Goal: Find specific page/section: Find specific page/section

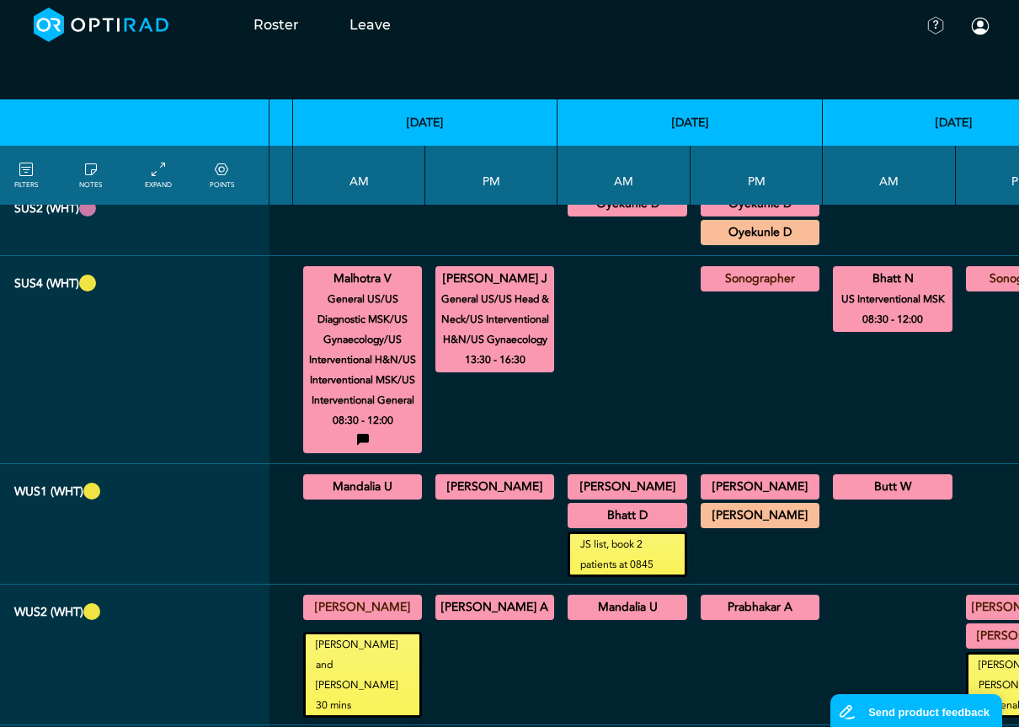
scroll to position [1432, 269]
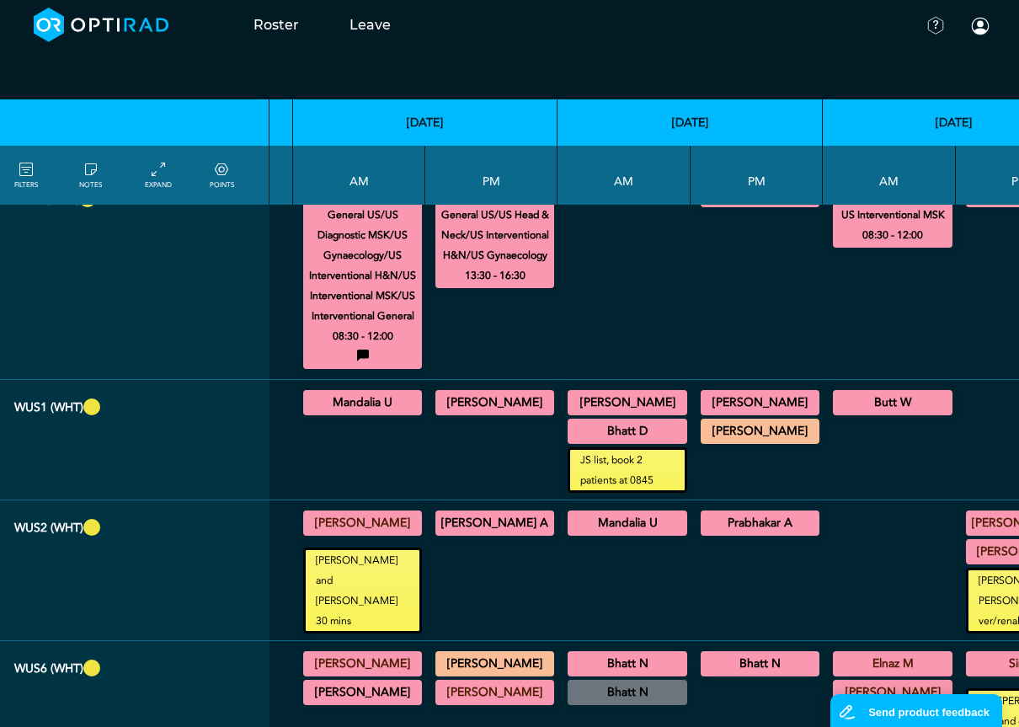
click at [357, 406] on summary "Mandalia U" at bounding box center [363, 402] width 114 height 20
click at [468, 403] on summary "[PERSON_NAME]" at bounding box center [495, 402] width 114 height 20
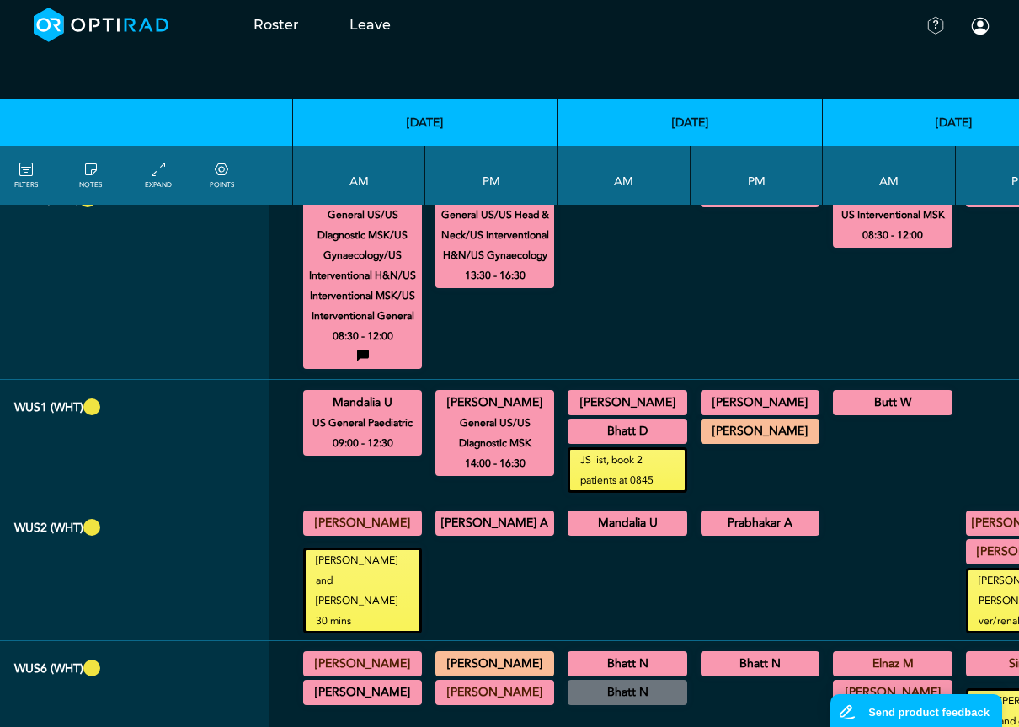
click at [588, 400] on summary "[PERSON_NAME]" at bounding box center [627, 402] width 115 height 20
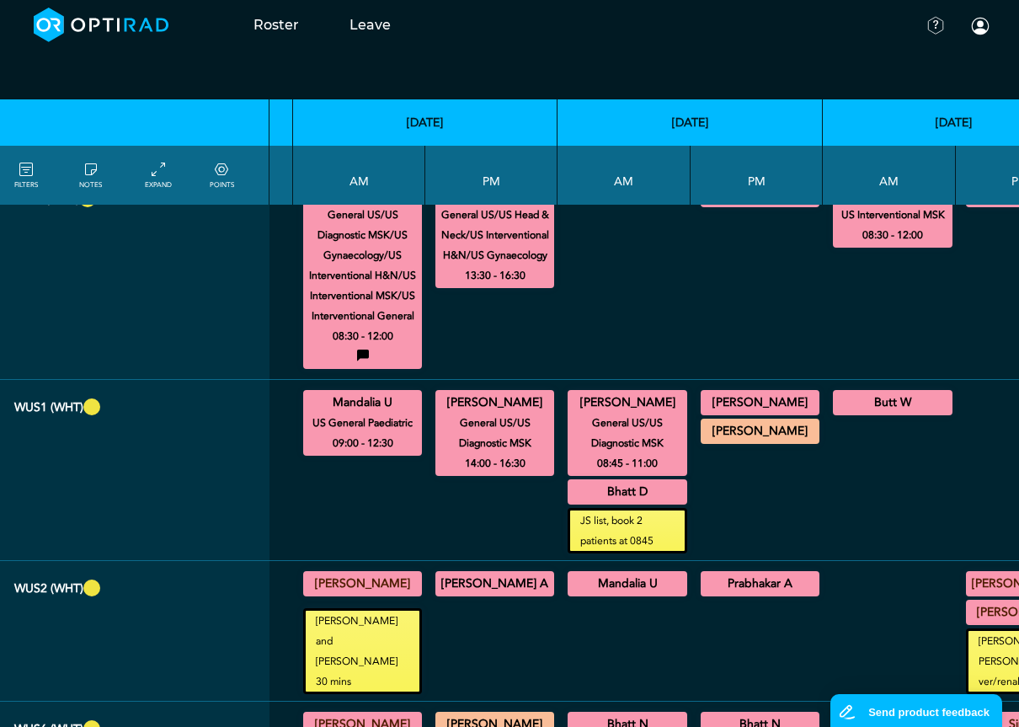
click at [649, 494] on summary "Bhatt D" at bounding box center [627, 492] width 115 height 20
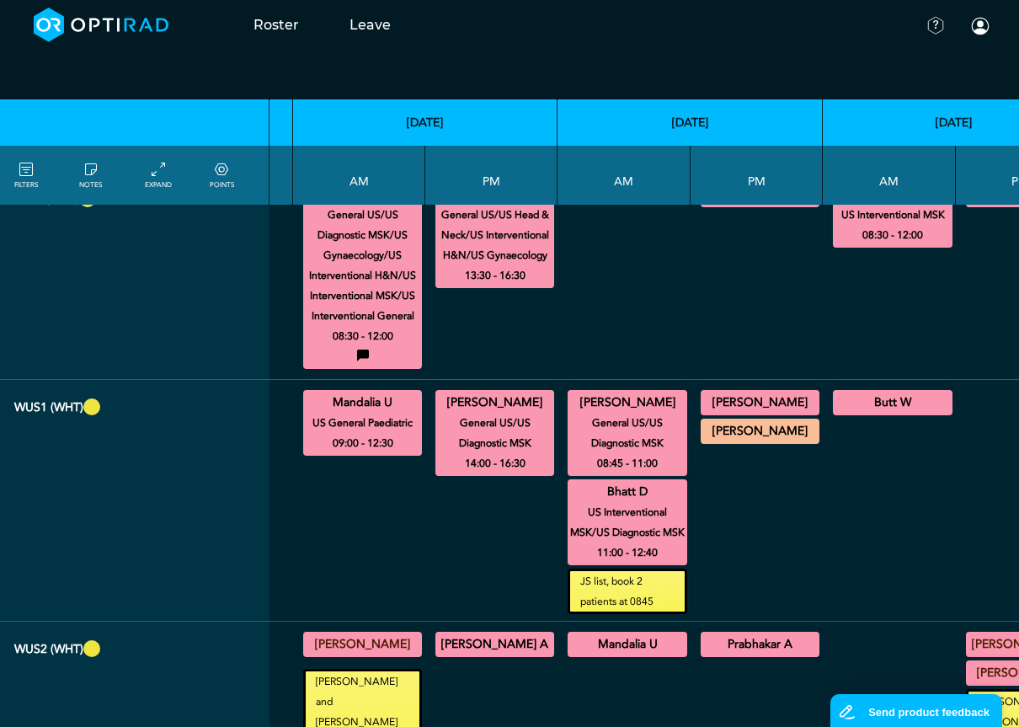
click at [717, 408] on summary "[PERSON_NAME]" at bounding box center [760, 402] width 114 height 20
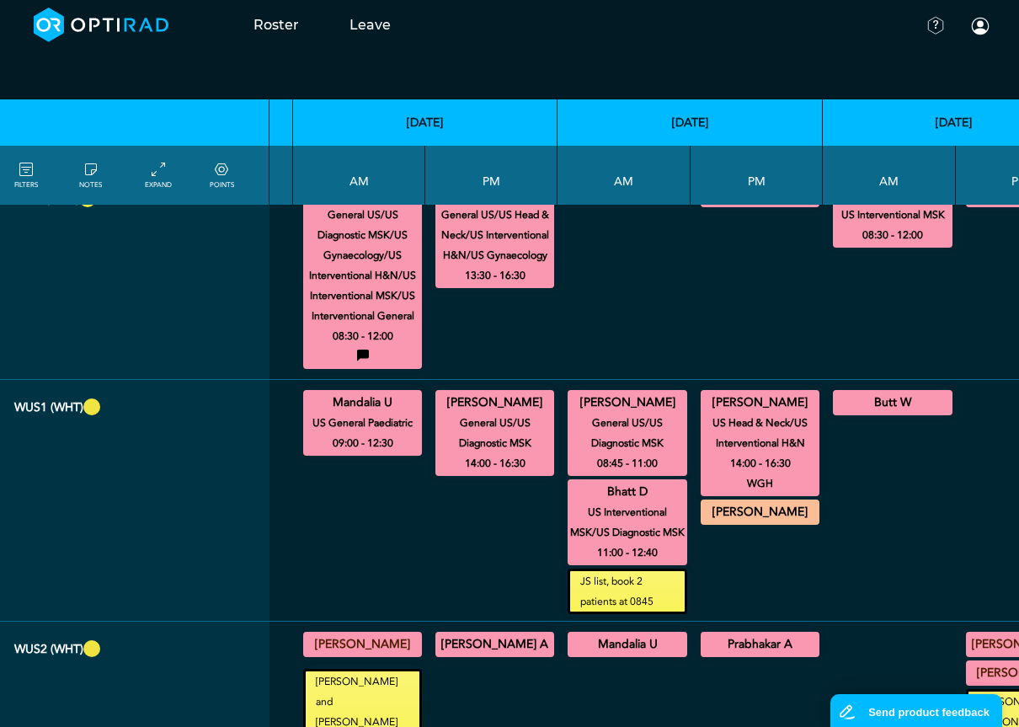
click at [850, 403] on summary "Butt W" at bounding box center [892, 402] width 115 height 20
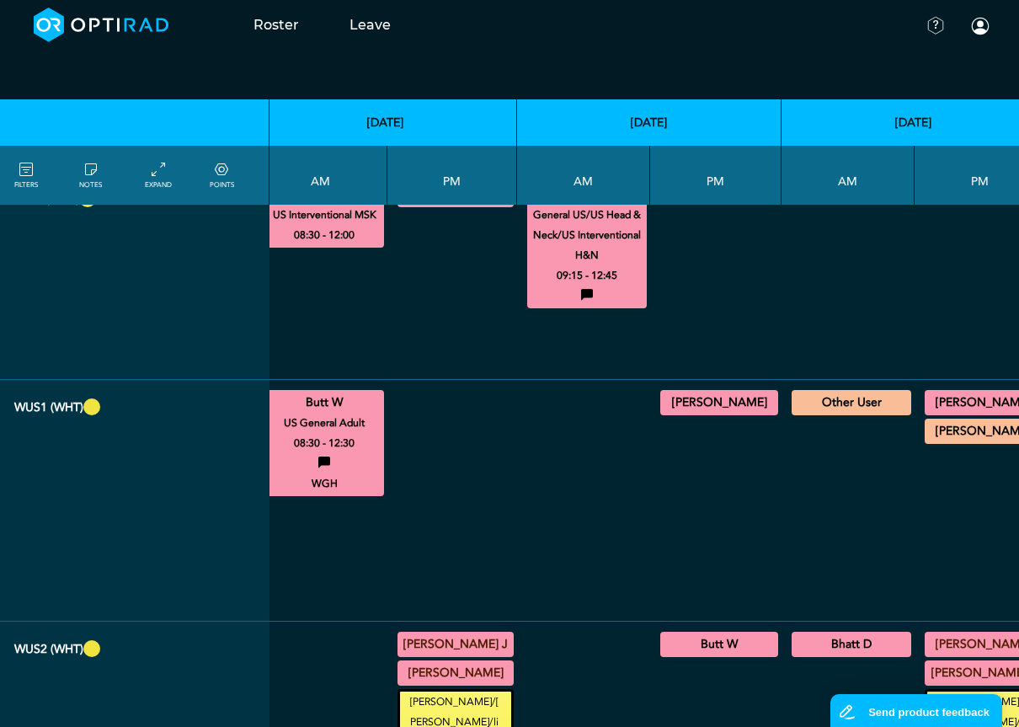
scroll to position [1432, 962]
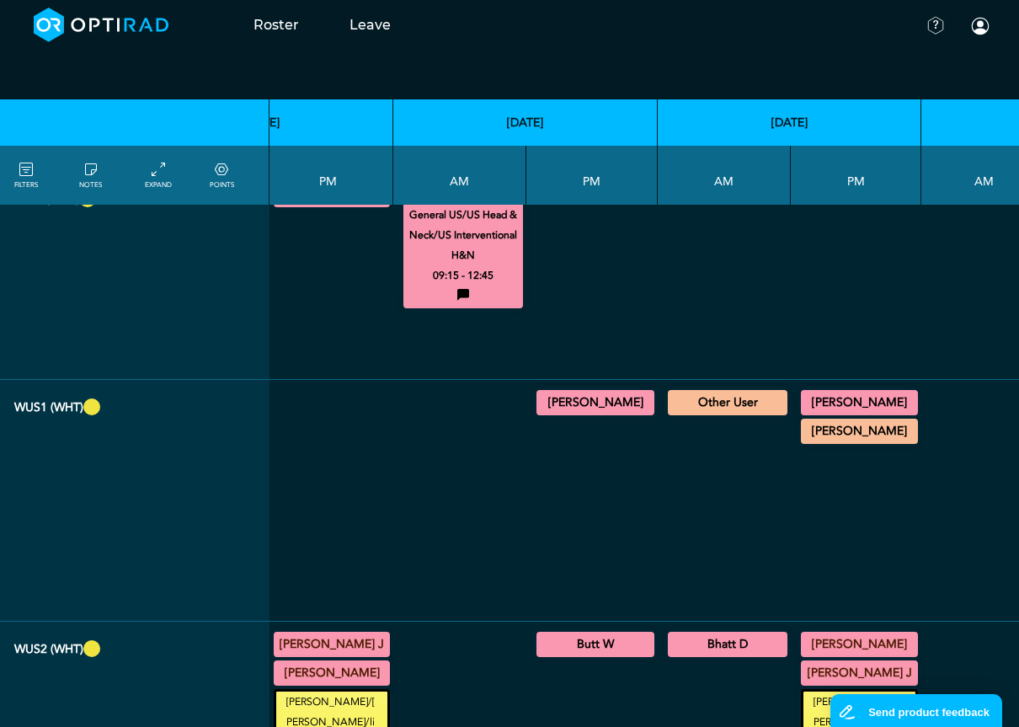
drag, startPoint x: 797, startPoint y: 401, endPoint x: 836, endPoint y: 464, distance: 74.5
click at [803, 401] on summary "[PERSON_NAME]" at bounding box center [859, 402] width 112 height 20
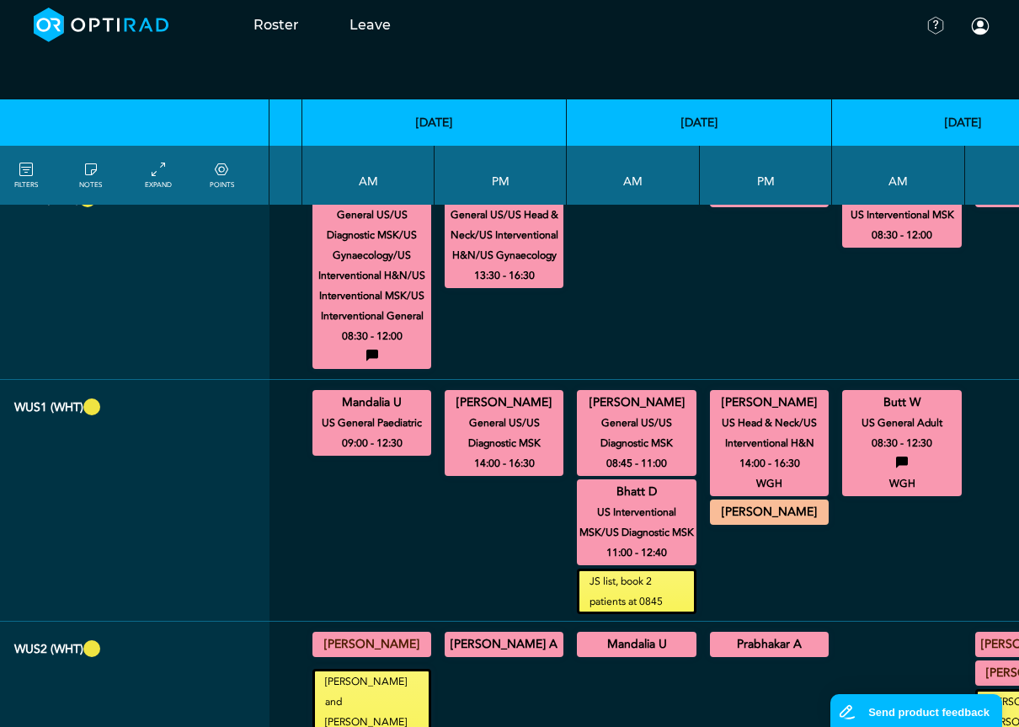
scroll to position [1432, 264]
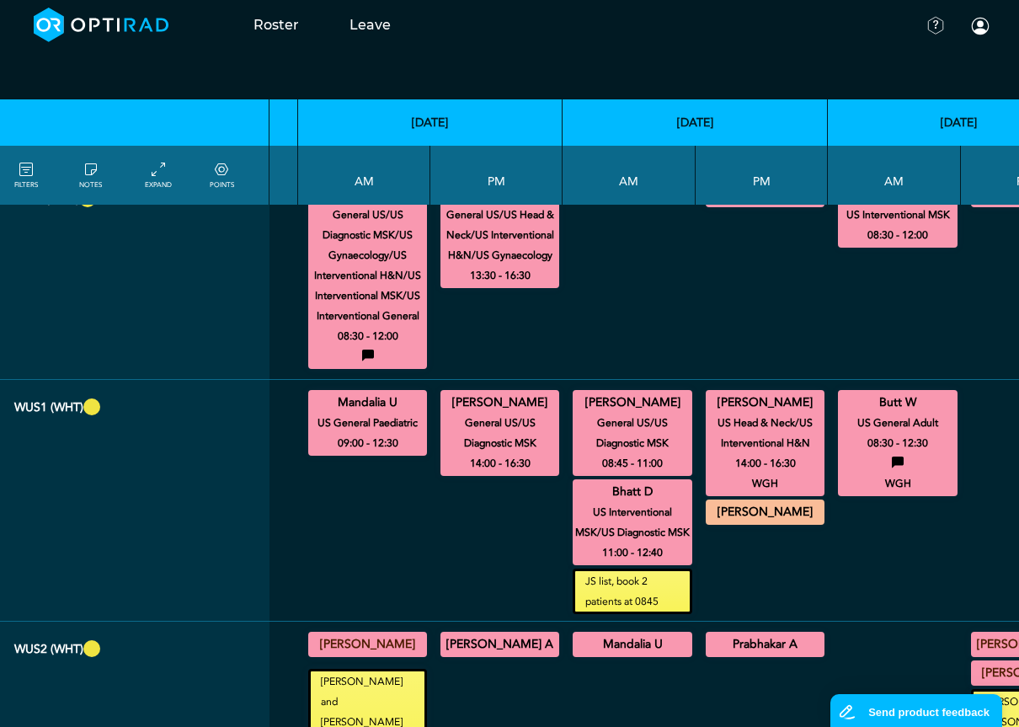
click at [373, 654] on summary "[PERSON_NAME]" at bounding box center [368, 644] width 114 height 20
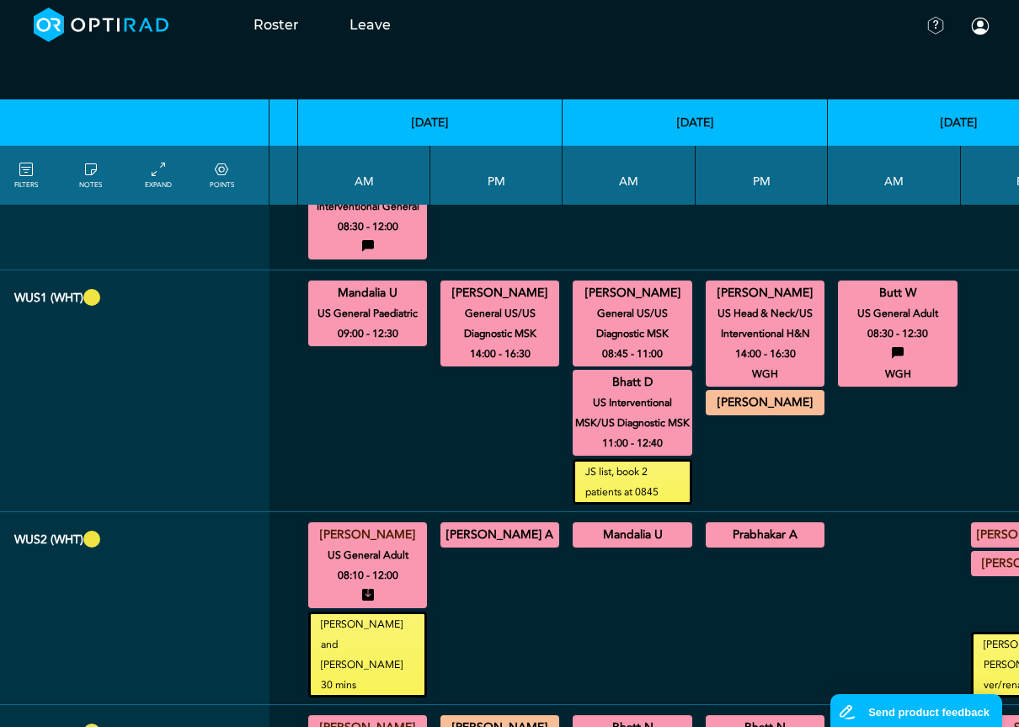
scroll to position [1600, 264]
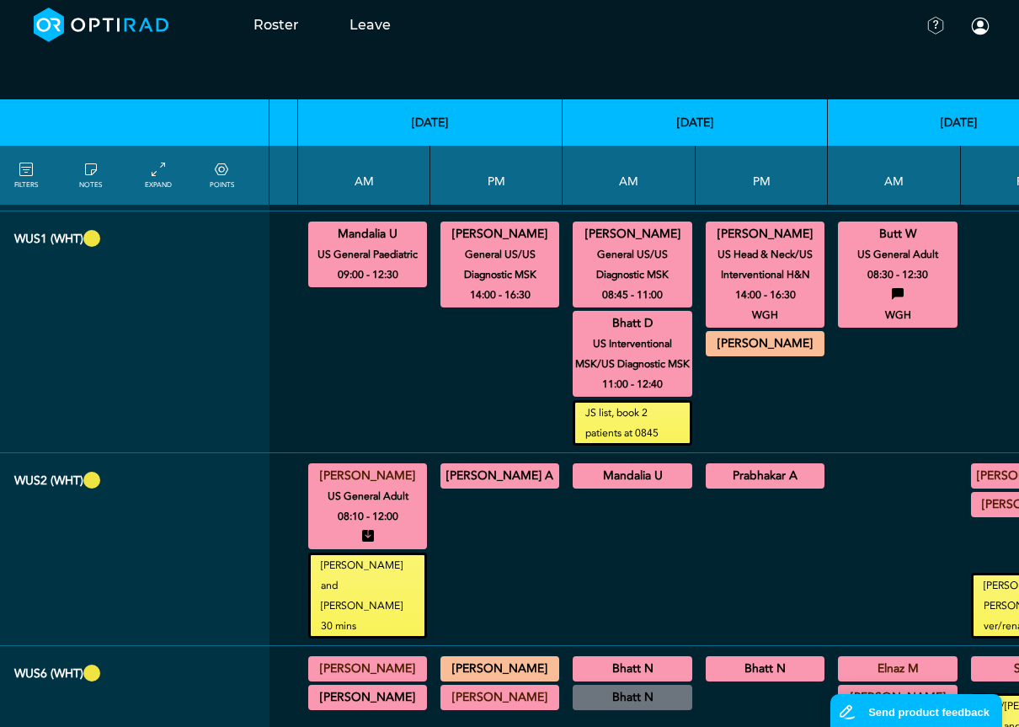
click at [497, 486] on summary "[PERSON_NAME] A" at bounding box center [500, 476] width 114 height 20
click at [633, 486] on summary "Mandalia U" at bounding box center [632, 476] width 115 height 20
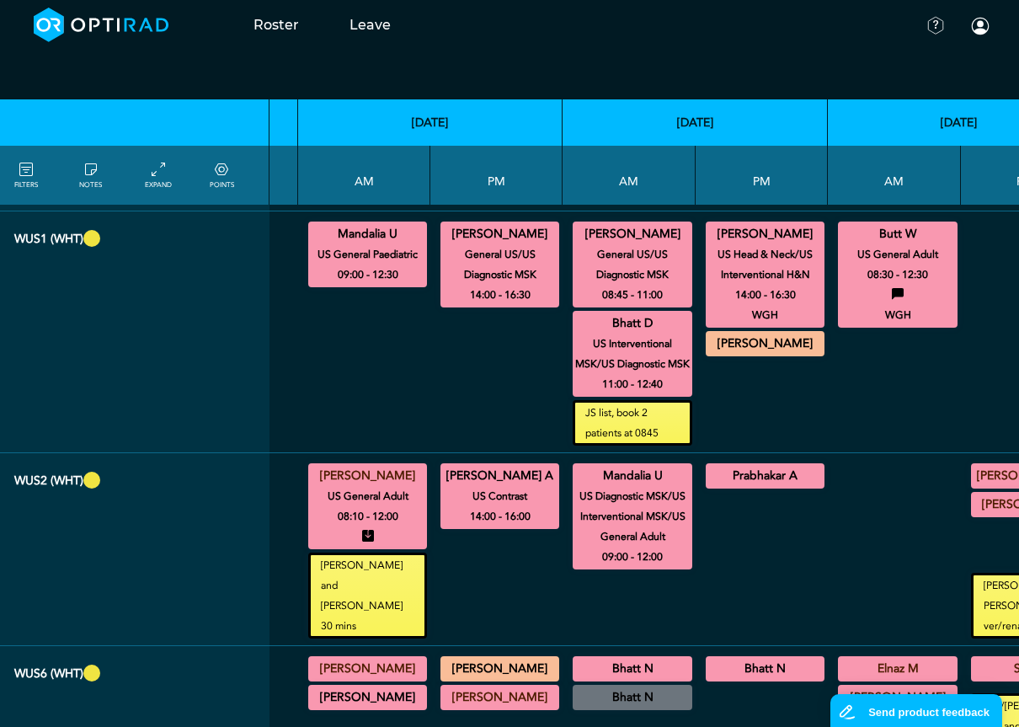
click at [791, 486] on summary "Prabhakar A" at bounding box center [765, 476] width 114 height 20
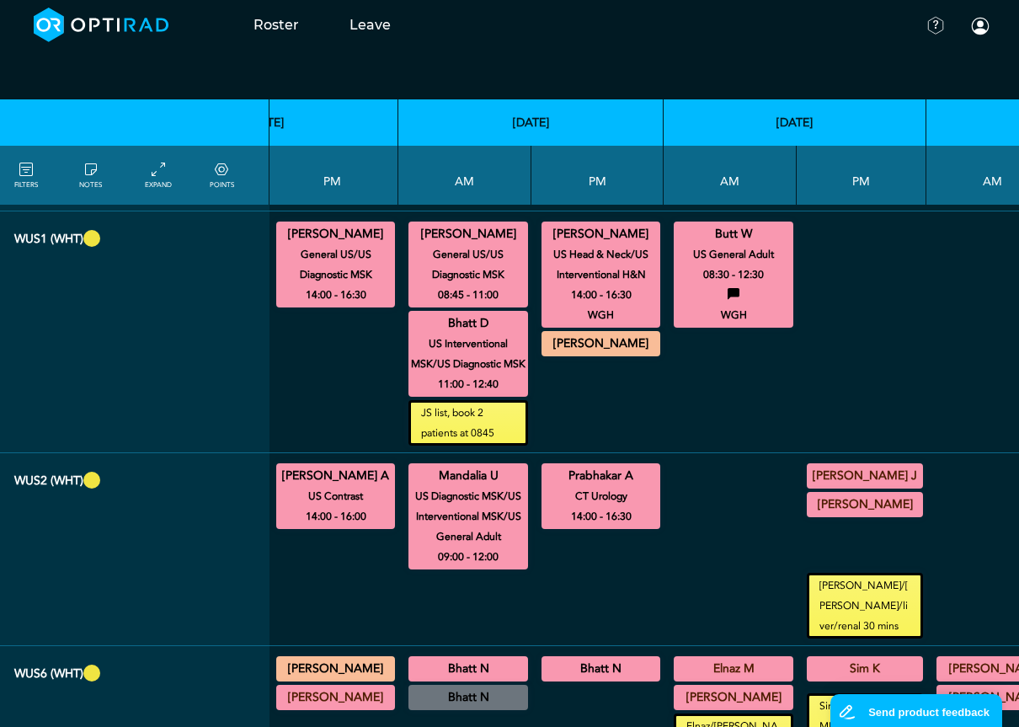
scroll to position [1600, 541]
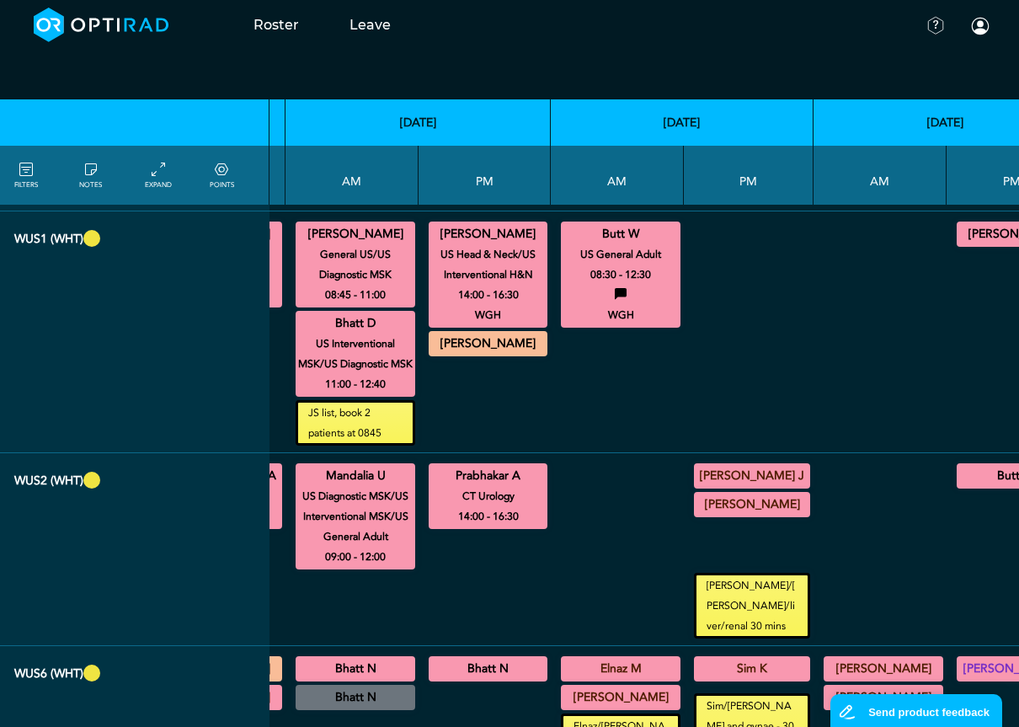
click at [959, 486] on summary "Butt W" at bounding box center [1015, 476] width 113 height 20
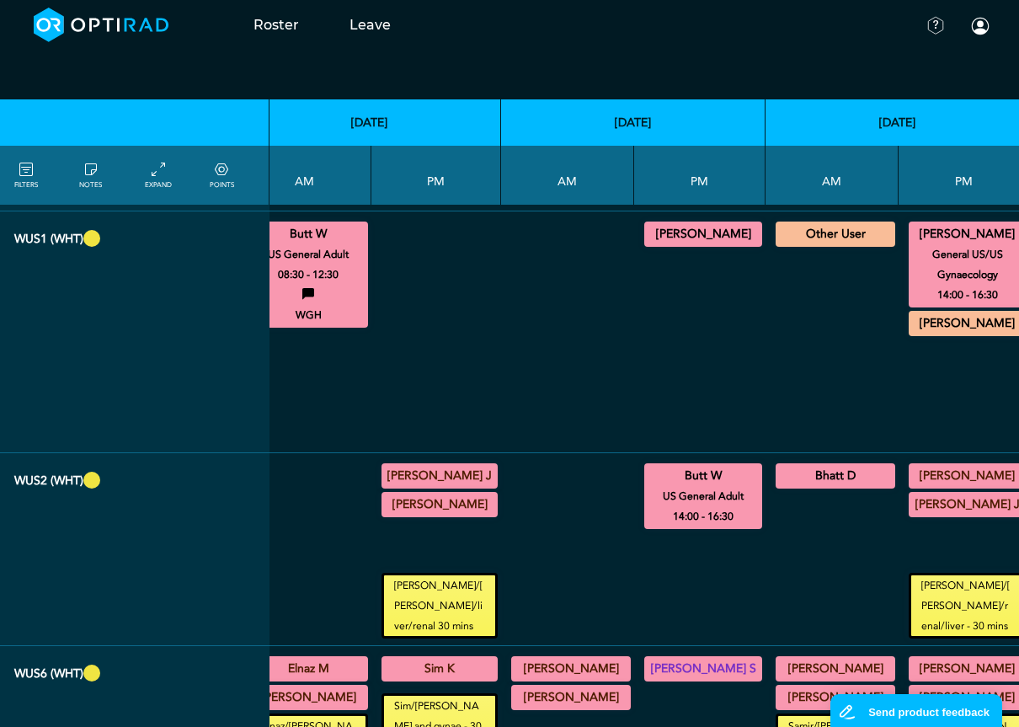
scroll to position [1600, 857]
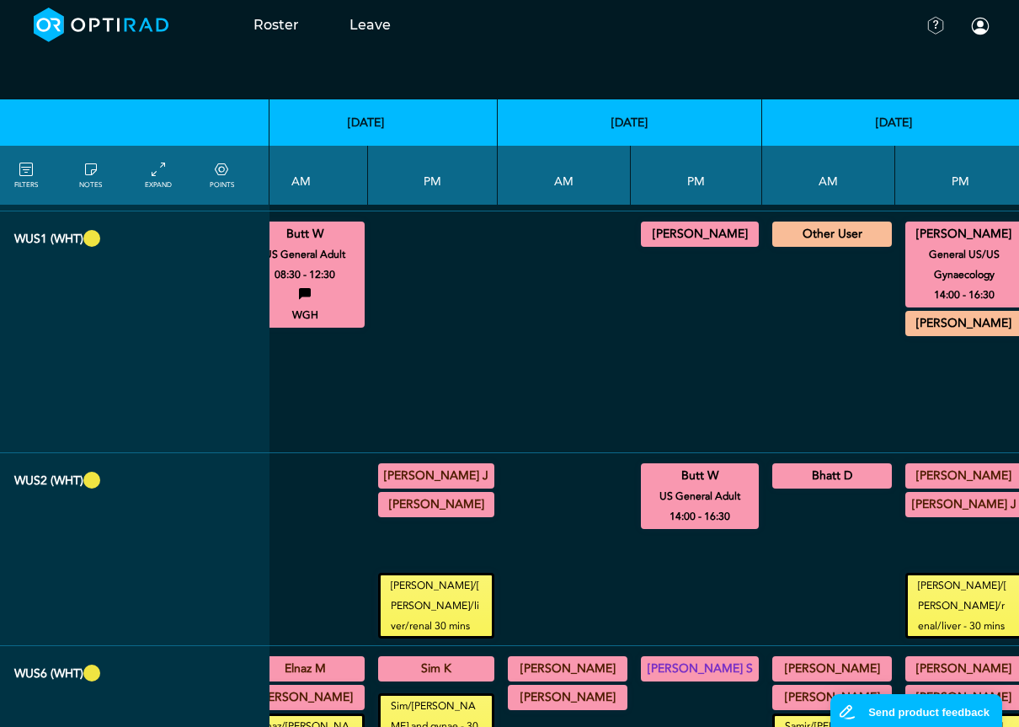
drag, startPoint x: 813, startPoint y: 489, endPoint x: 812, endPoint y: 530, distance: 40.5
click at [812, 486] on summary "Bhatt D" at bounding box center [832, 476] width 115 height 20
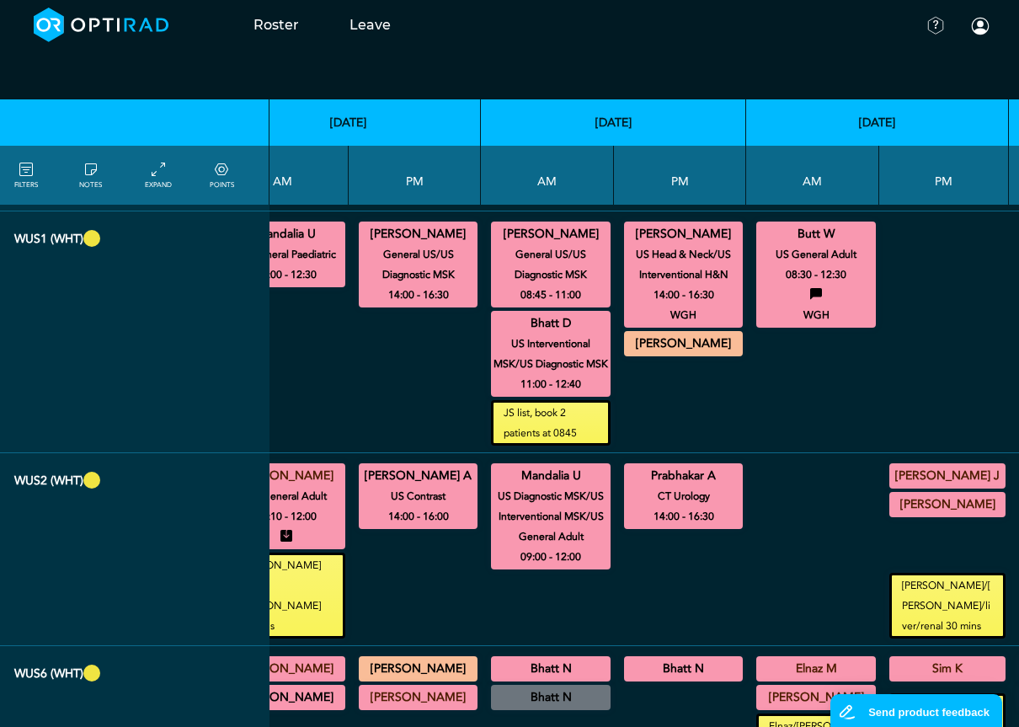
scroll to position [1600, 225]
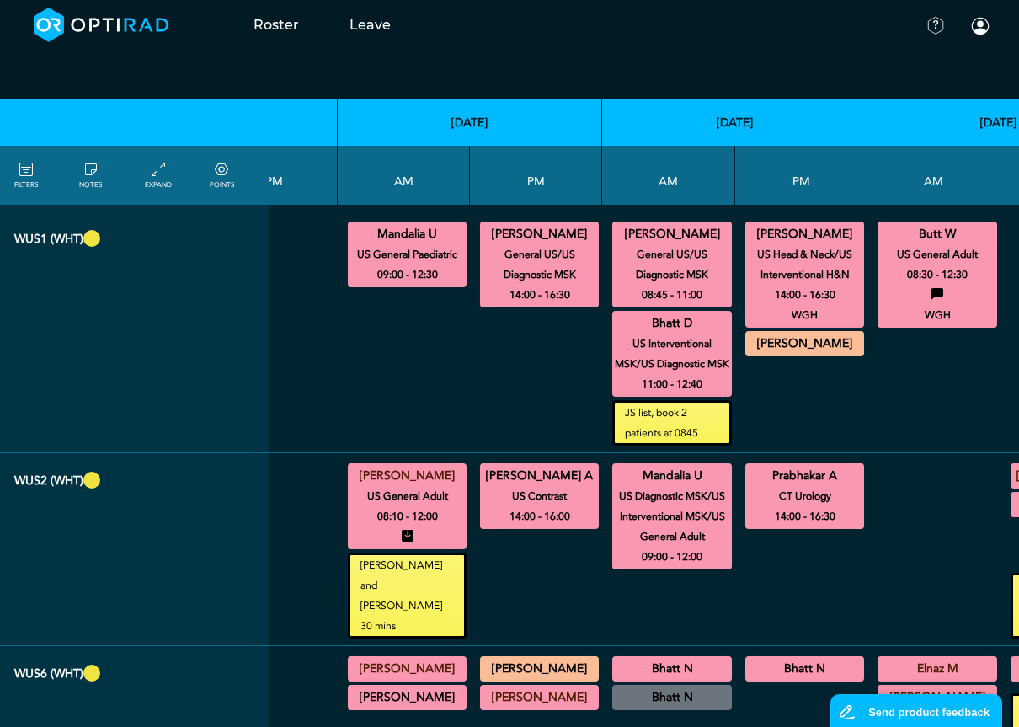
click at [417, 687] on summary "[PERSON_NAME]" at bounding box center [407, 697] width 114 height 20
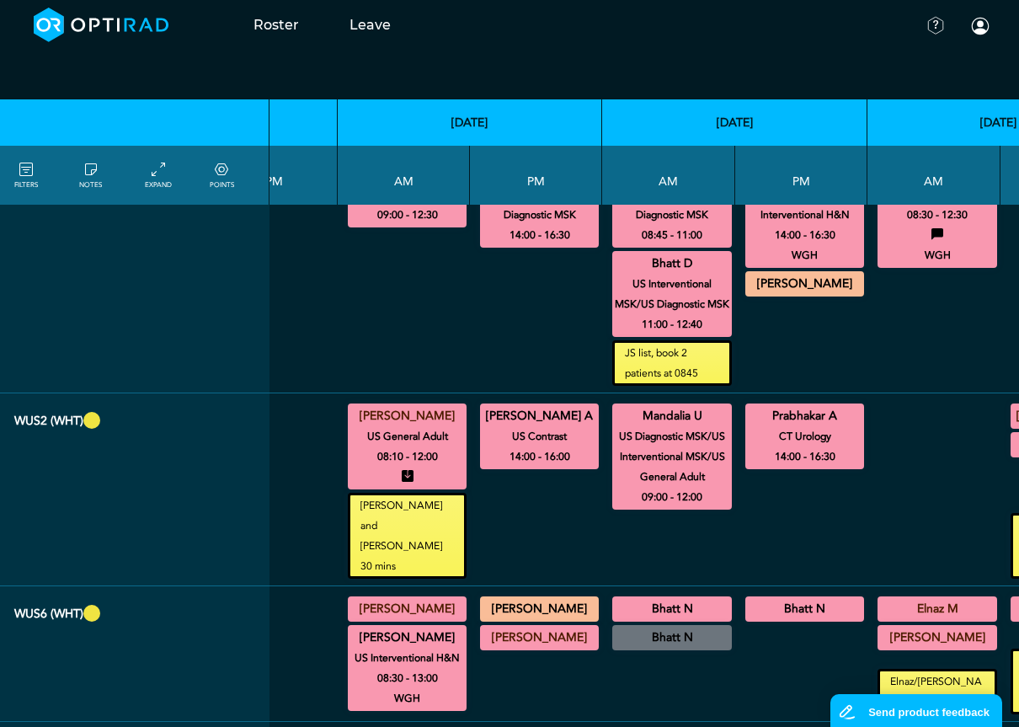
scroll to position [1768, 225]
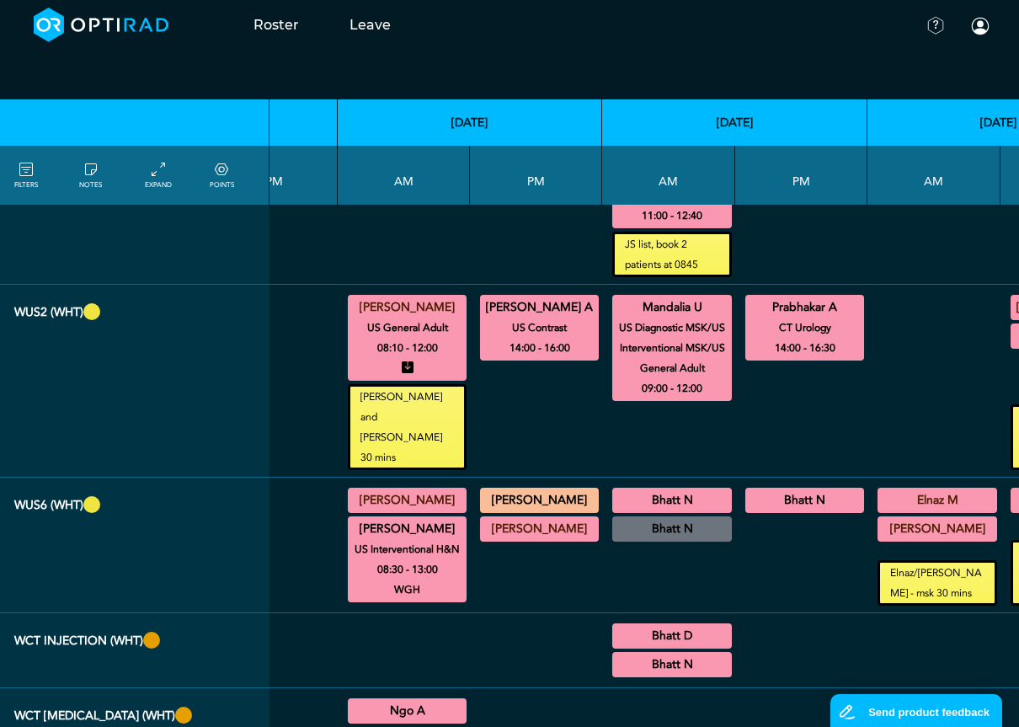
click at [661, 490] on summary "Bhatt N" at bounding box center [672, 500] width 115 height 20
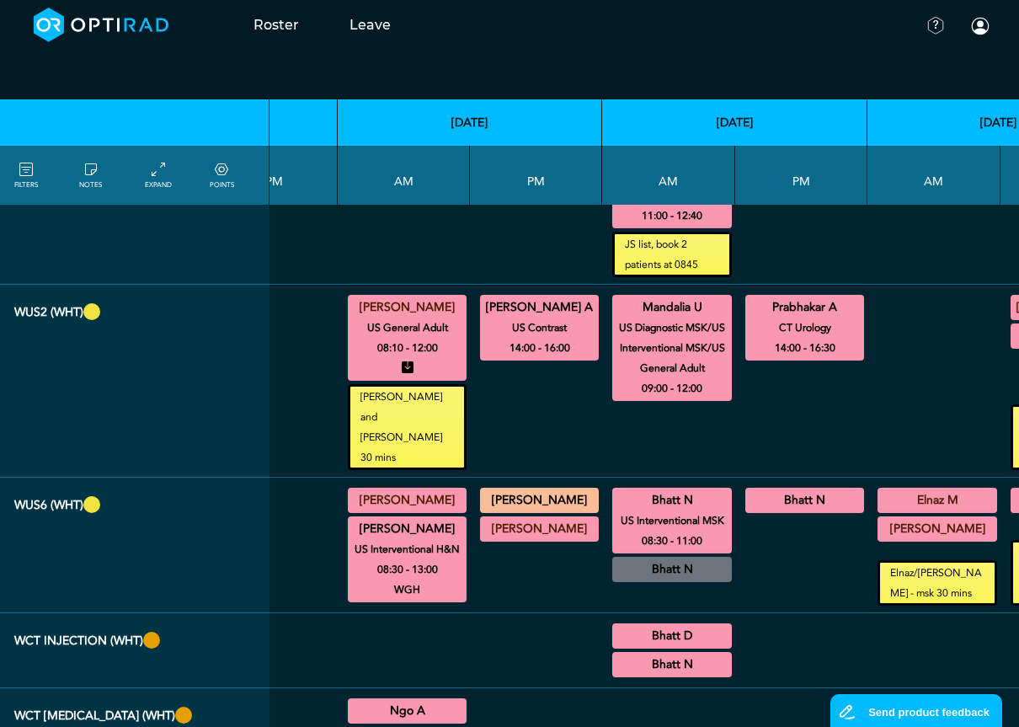
click at [773, 490] on summary "Bhatt N" at bounding box center [805, 500] width 114 height 20
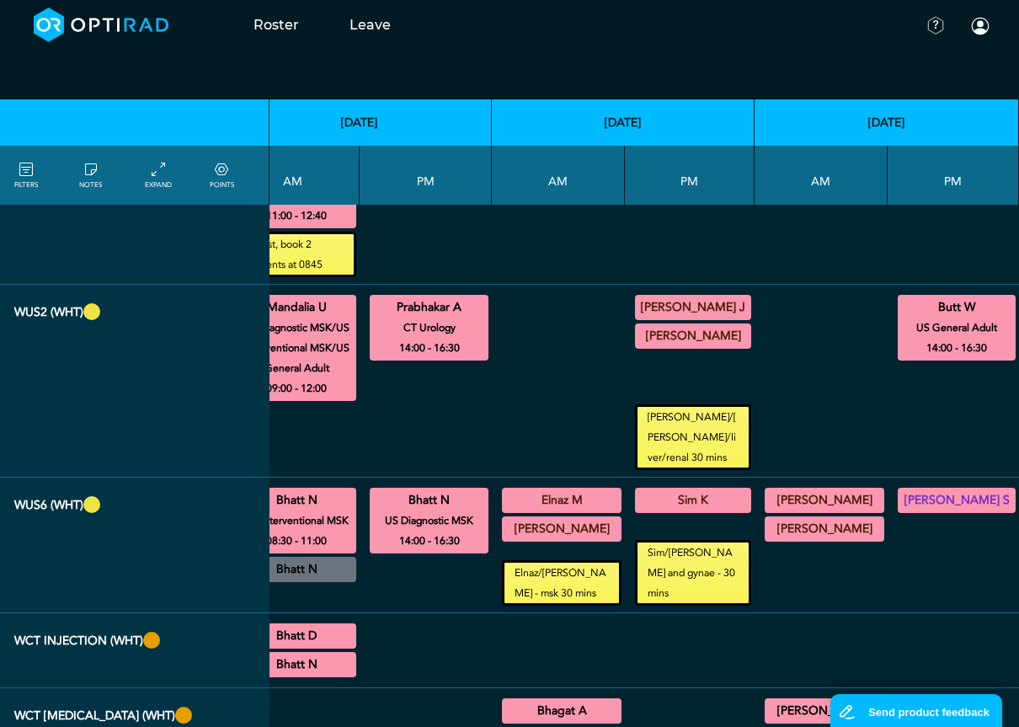
scroll to position [1768, 836]
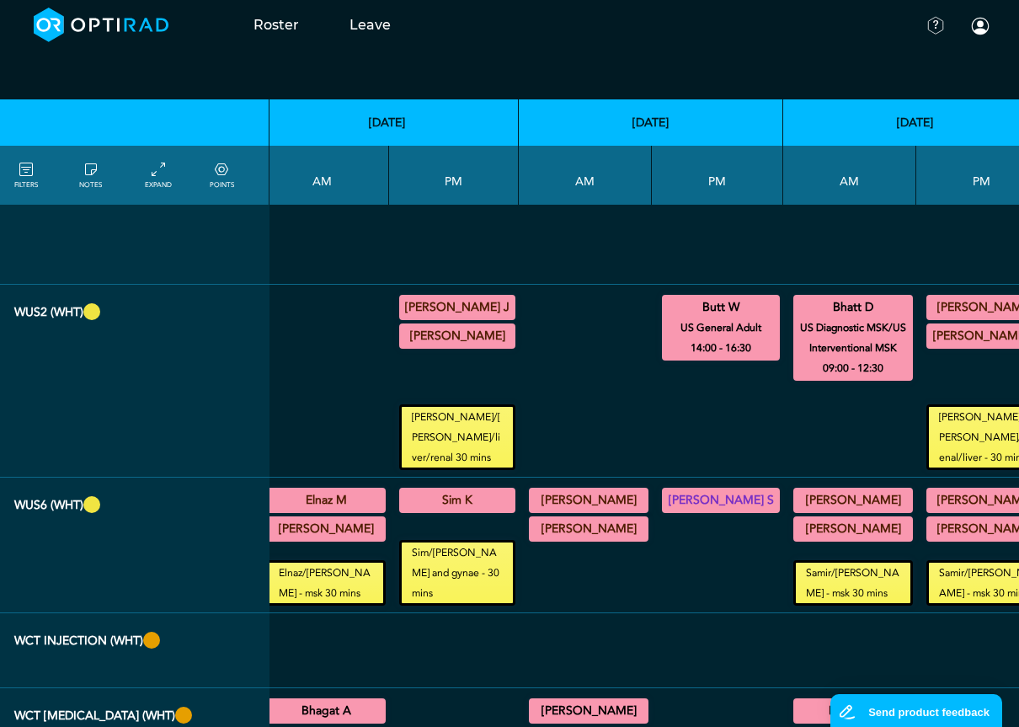
click at [670, 490] on summary "[PERSON_NAME] S" at bounding box center [720, 500] width 113 height 20
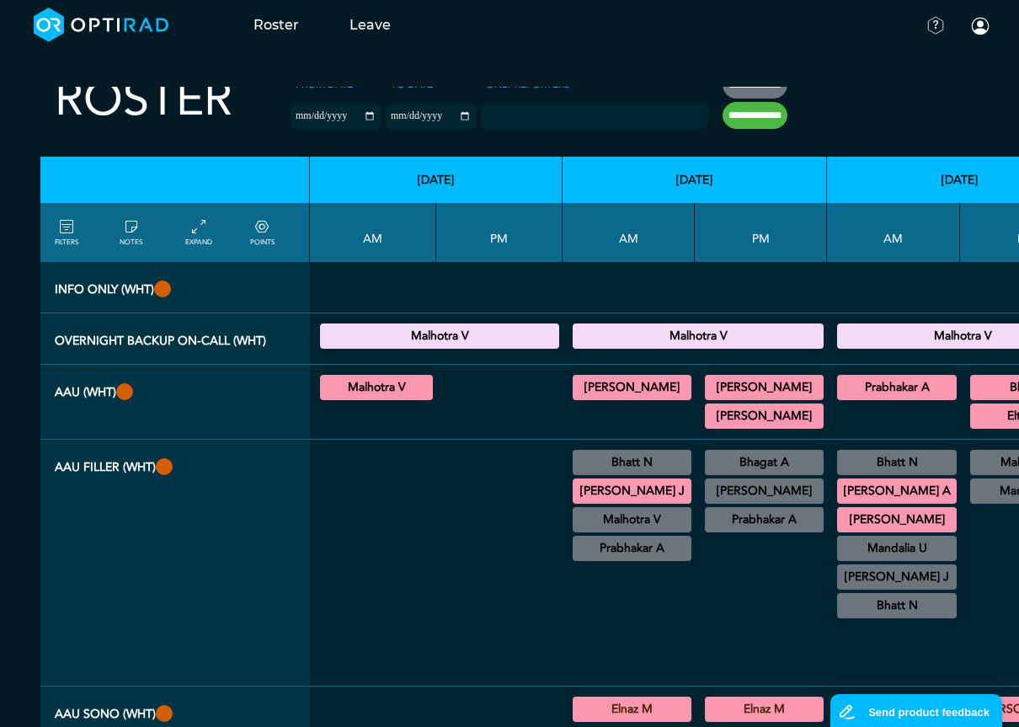
scroll to position [0, 0]
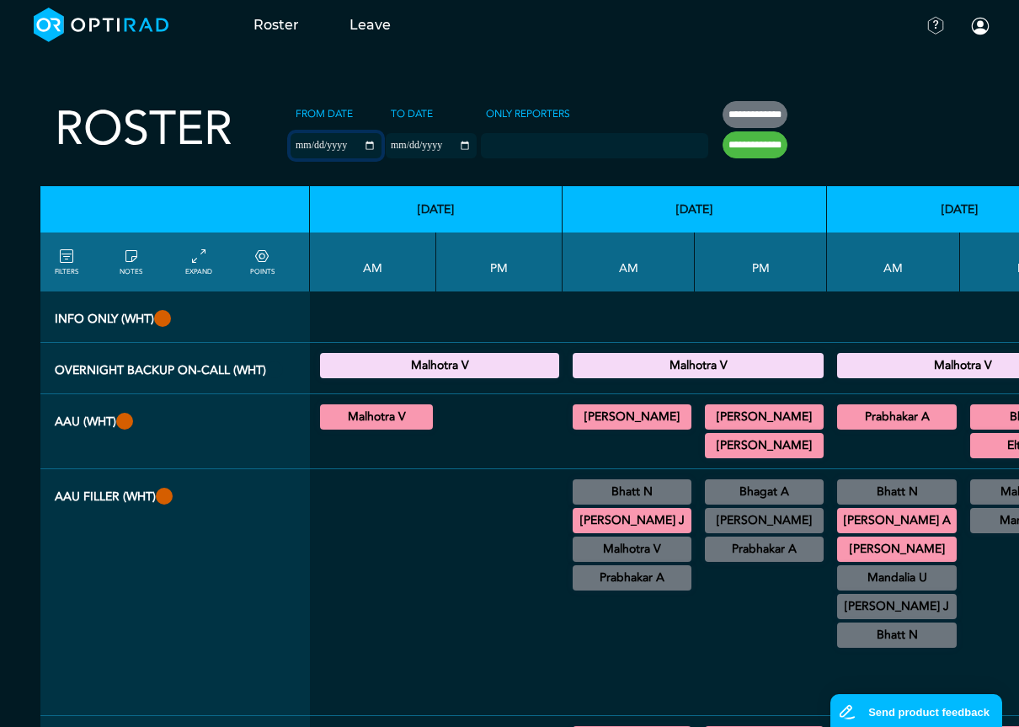
click at [345, 144] on input "**********" at bounding box center [336, 145] width 91 height 25
type input "**********"
click at [446, 147] on input "**********" at bounding box center [431, 145] width 91 height 25
type input "**********"
click at [739, 148] on input "**********" at bounding box center [755, 144] width 65 height 27
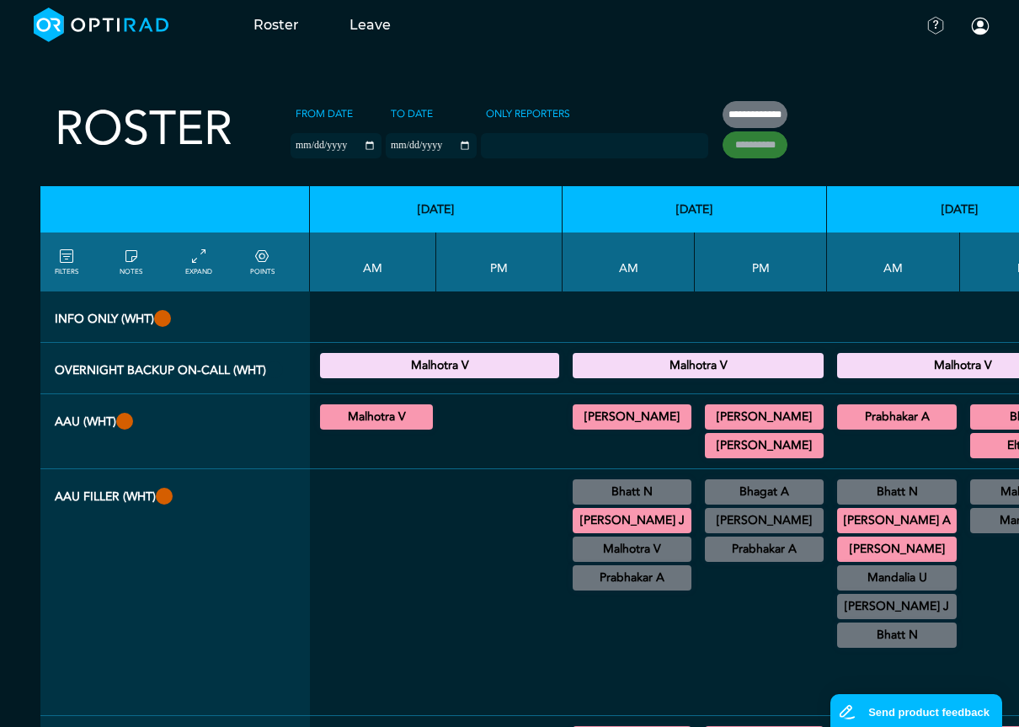
type input "**********"
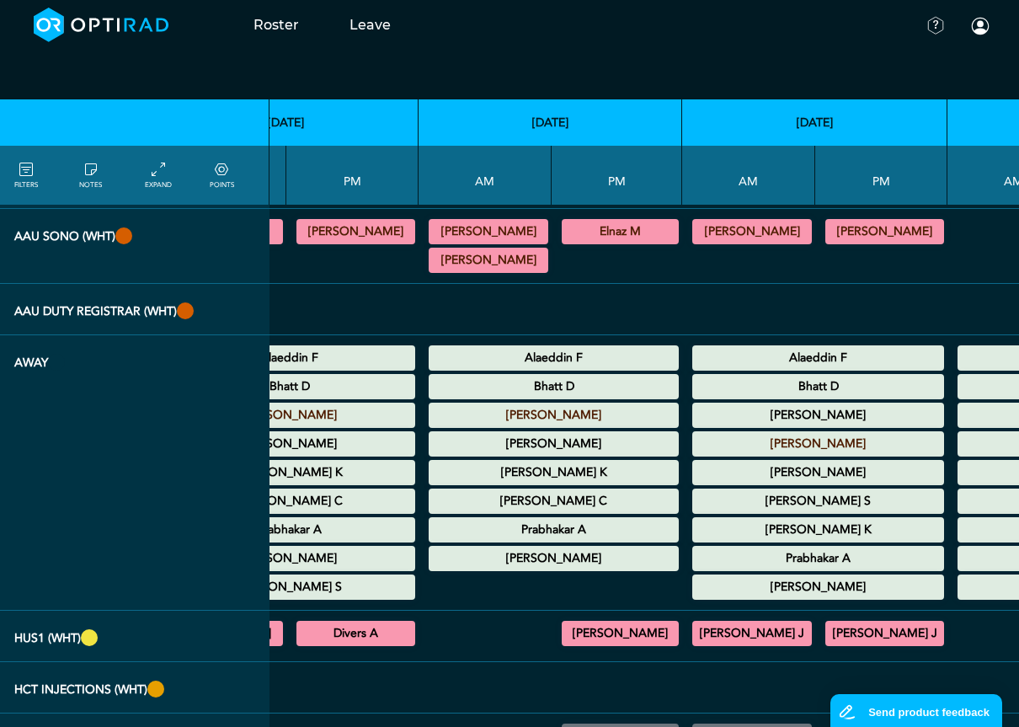
scroll to position [674, 710]
